Goal: Check status: Check status

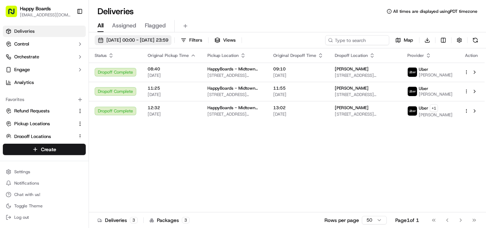
click at [141, 37] on button "[DATE] 00:00 - [DATE] 23:59" at bounding box center [133, 40] width 77 height 10
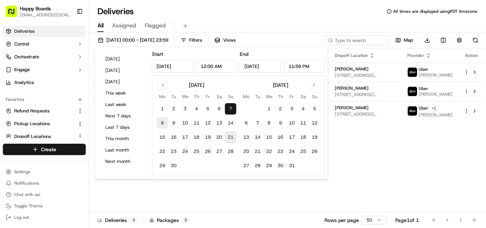
click at [163, 123] on button "8" at bounding box center [161, 122] width 11 height 11
type input "[DATE]"
click at [163, 123] on button "8" at bounding box center [161, 122] width 11 height 11
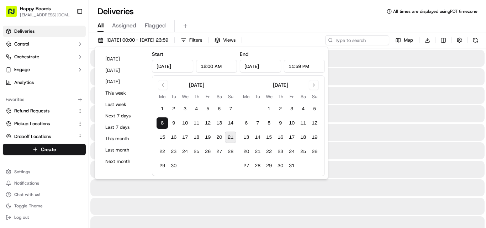
click at [320, 6] on div "Deliveries All times are displayed using PDT timezone" at bounding box center [287, 11] width 397 height 11
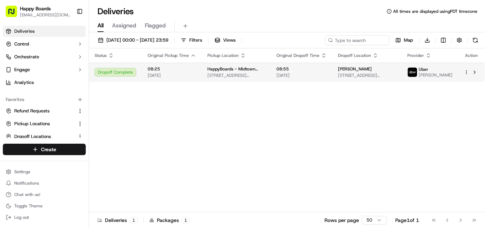
click at [332, 74] on td "[PERSON_NAME] R [STREET_ADDRESS][US_STATE]" at bounding box center [366, 72] width 69 height 19
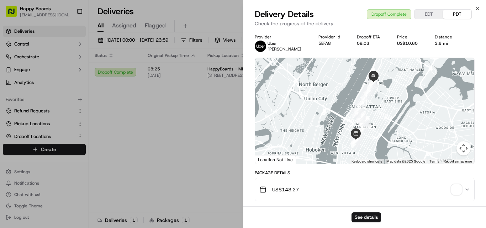
click at [467, 189] on icon "button" at bounding box center [467, 190] width 6 height 6
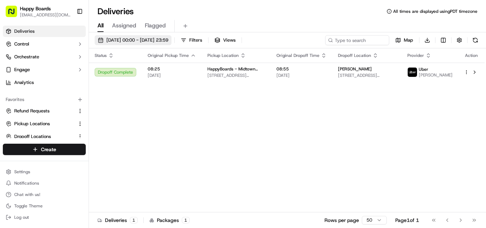
click at [168, 39] on span "[DATE] 00:00 - [DATE] 23:59" at bounding box center [137, 40] width 62 height 6
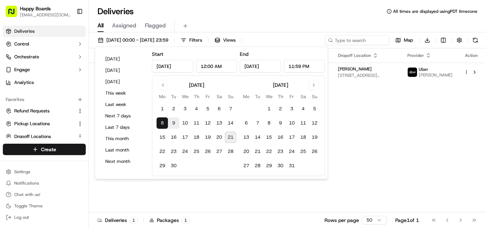
click at [176, 123] on button "9" at bounding box center [173, 122] width 11 height 11
type input "[DATE]"
click at [176, 123] on button "9" at bounding box center [173, 122] width 11 height 11
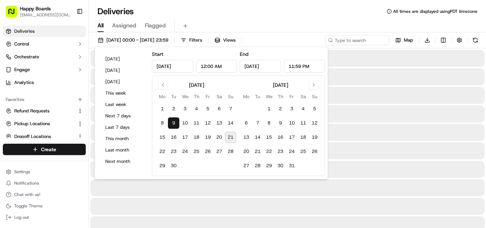
click at [295, 10] on div "Deliveries All times are displayed using PDT timezone" at bounding box center [287, 11] width 397 height 11
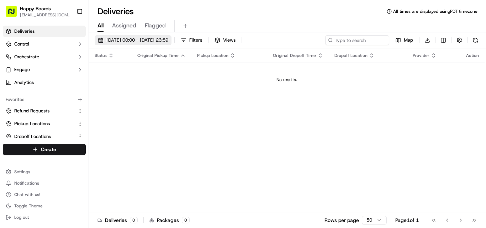
click at [161, 40] on span "[DATE] 00:00 - [DATE] 23:59" at bounding box center [137, 40] width 62 height 6
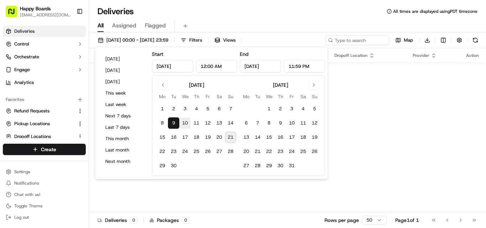
click at [185, 125] on button "10" at bounding box center [184, 122] width 11 height 11
type input "[DATE]"
click at [185, 125] on button "10" at bounding box center [184, 122] width 11 height 11
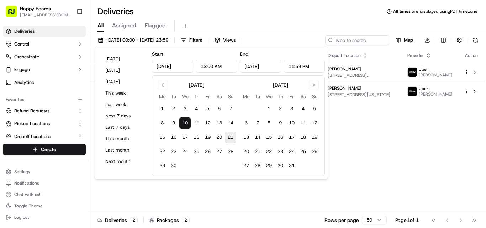
click at [288, 26] on div "All Assigned Flagged" at bounding box center [287, 26] width 397 height 12
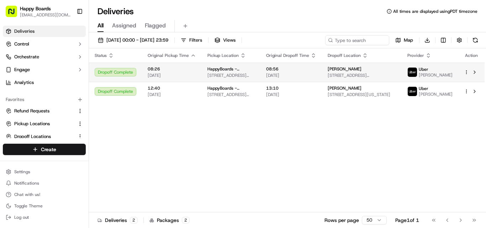
click at [288, 71] on span "08:56" at bounding box center [291, 69] width 50 height 6
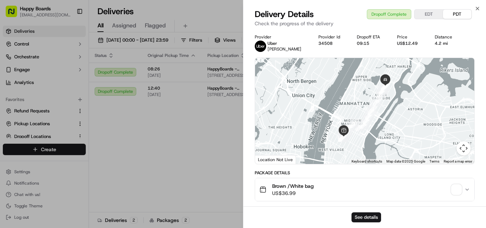
click at [468, 189] on icon "button" at bounding box center [467, 190] width 6 height 6
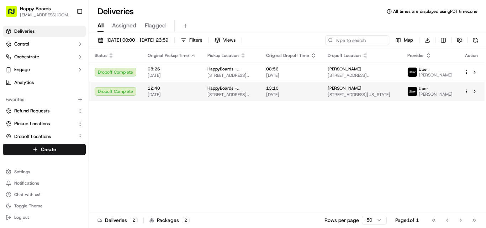
click at [274, 98] on td "13:10 [DATE]" at bounding box center [290, 91] width 61 height 19
click at [357, 96] on span "[STREET_ADDRESS][US_STATE]" at bounding box center [361, 95] width 68 height 6
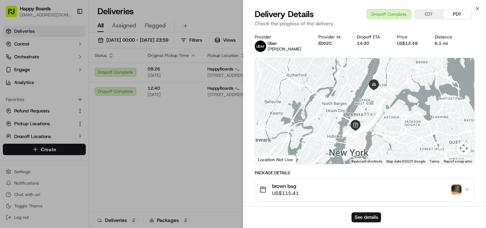
click at [468, 187] on icon "button" at bounding box center [467, 190] width 6 height 6
drag, startPoint x: 475, startPoint y: 8, endPoint x: 461, endPoint y: 37, distance: 32.4
click at [475, 8] on icon "button" at bounding box center [477, 9] width 6 height 6
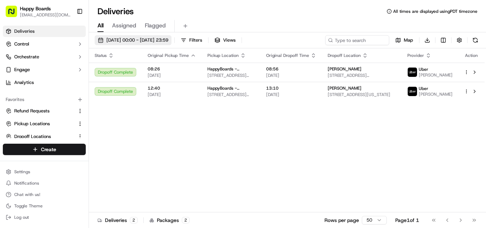
click at [168, 38] on span "[DATE] 00:00 - [DATE] 23:59" at bounding box center [137, 40] width 62 height 6
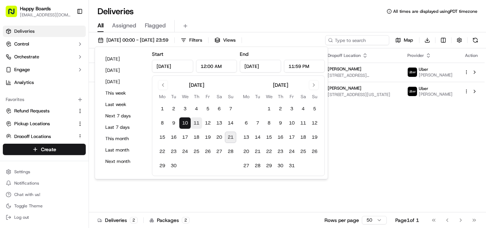
click at [199, 120] on button "11" at bounding box center [196, 122] width 11 height 11
type input "[DATE]"
click at [199, 120] on button "11" at bounding box center [196, 122] width 11 height 11
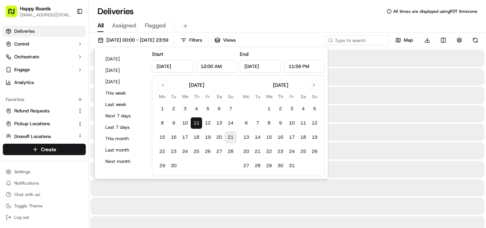
click at [269, 18] on div "All Assigned Flagged" at bounding box center [287, 24] width 397 height 15
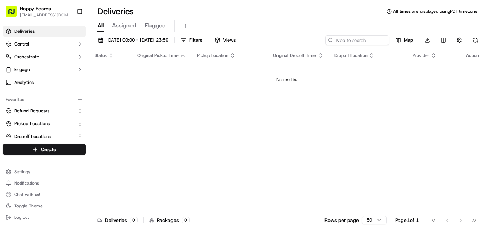
click at [166, 35] on div "[DATE] 00:00 - [DATE] 23:59 Filters Views Map Download Status Original Pickup T…" at bounding box center [287, 130] width 397 height 197
click at [168, 40] on span "[DATE] 00:00 - [DATE] 23:59" at bounding box center [137, 40] width 62 height 6
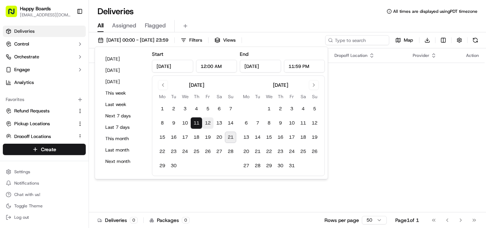
click at [210, 124] on button "12" at bounding box center [207, 122] width 11 height 11
type input "[DATE]"
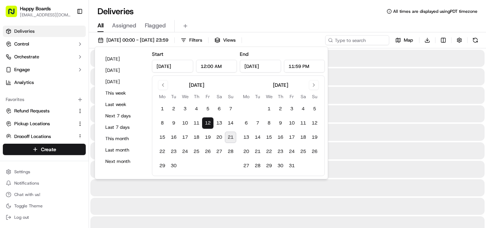
click at [210, 124] on button "12" at bounding box center [207, 122] width 11 height 11
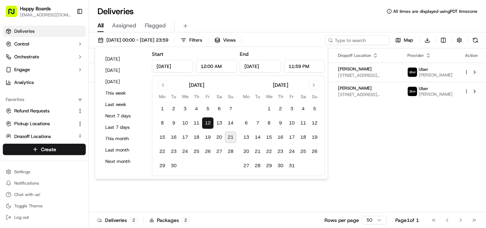
click at [261, 15] on div "Deliveries All times are displayed using PDT timezone" at bounding box center [287, 11] width 397 height 11
